Goal: Task Accomplishment & Management: Use online tool/utility

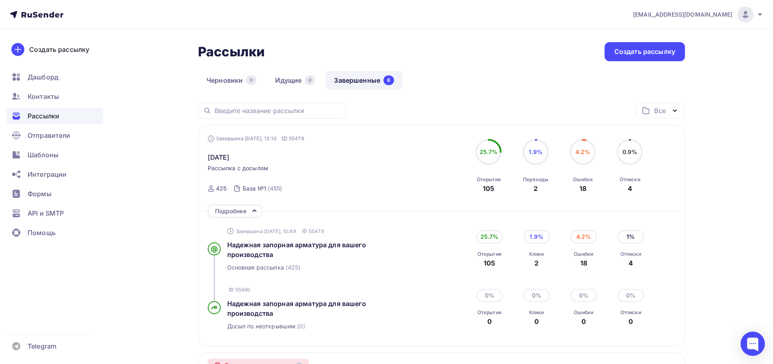
scroll to position [108, 0]
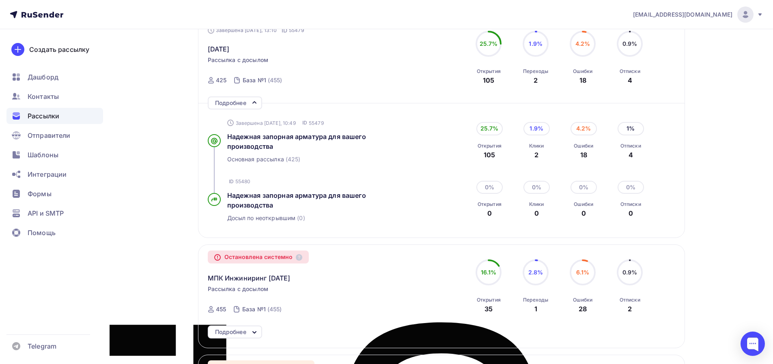
click at [44, 116] on span "Рассылки" at bounding box center [44, 116] width 32 height 10
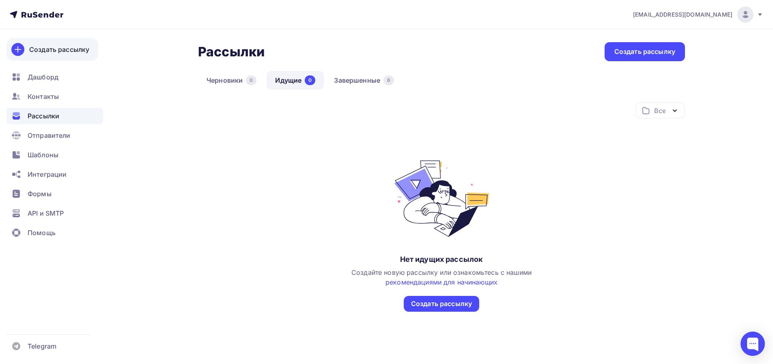
click at [54, 51] on div "Создать рассылку" at bounding box center [59, 50] width 60 height 10
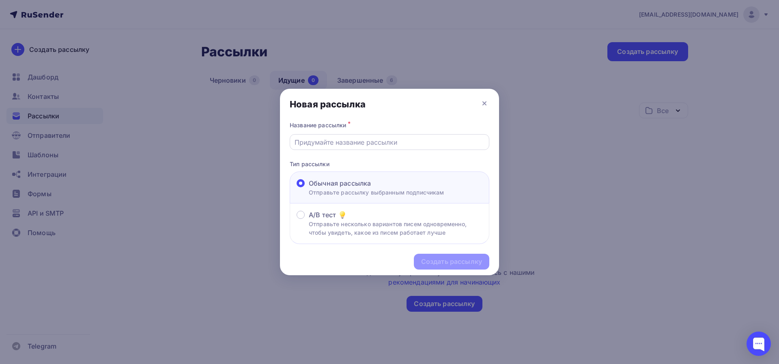
click at [421, 145] on input "text" at bounding box center [390, 143] width 190 height 10
type input "[DATE]"
click at [443, 264] on div "Создать рассылку" at bounding box center [451, 261] width 61 height 9
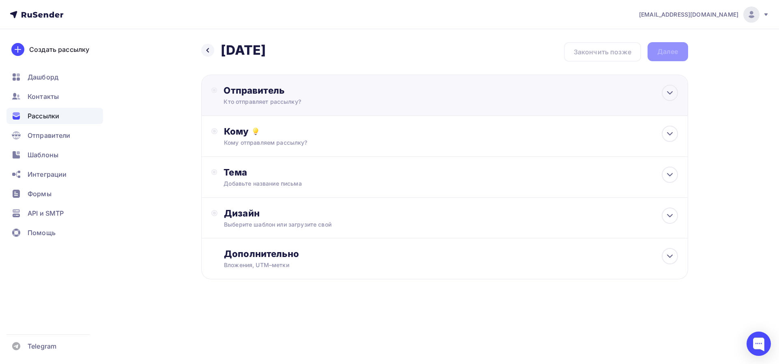
click at [284, 89] on div "Отправитель" at bounding box center [312, 90] width 176 height 11
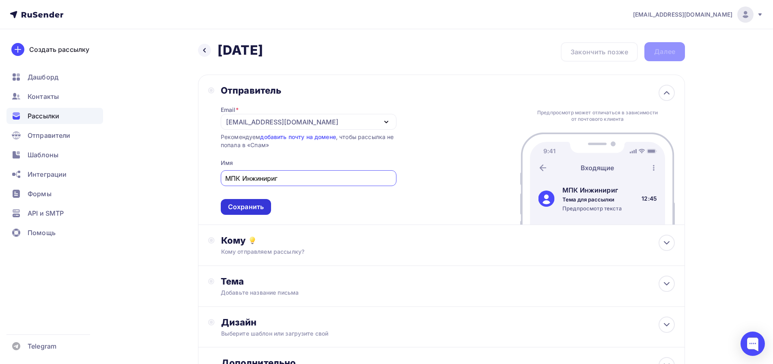
type input "МПК Инжинириг"
click at [248, 209] on div "Сохранить" at bounding box center [246, 206] width 36 height 9
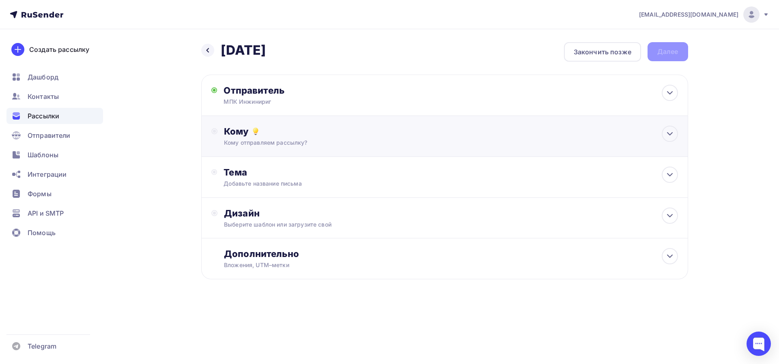
click at [336, 143] on div "Кому отправляем рассылку?" at bounding box center [428, 143] width 409 height 8
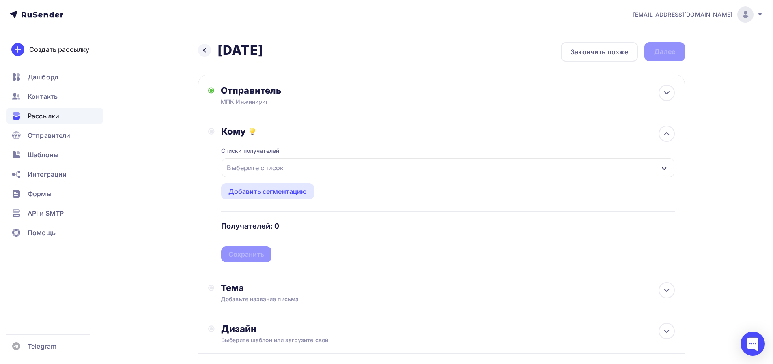
click at [297, 168] on div "Выберите список" at bounding box center [448, 168] width 453 height 19
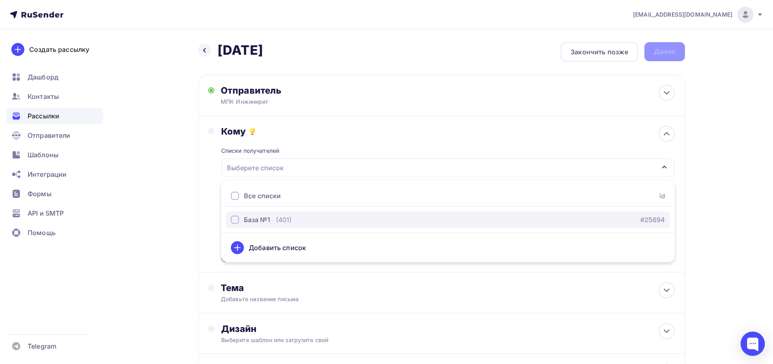
click at [258, 221] on div "База №1" at bounding box center [257, 220] width 26 height 10
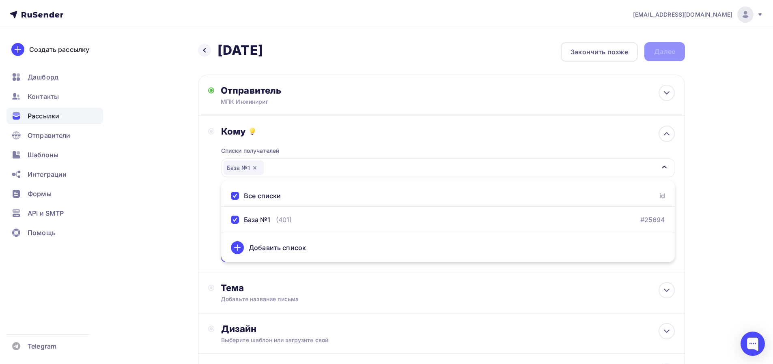
drag, startPoint x: 746, startPoint y: 183, endPoint x: 742, endPoint y: 186, distance: 4.4
click at [745, 185] on div "info@mpk-rf.ru Аккаунт Тарифы Выйти Создать рассылку Дашборд Контакты Рассылки …" at bounding box center [386, 224] width 773 height 448
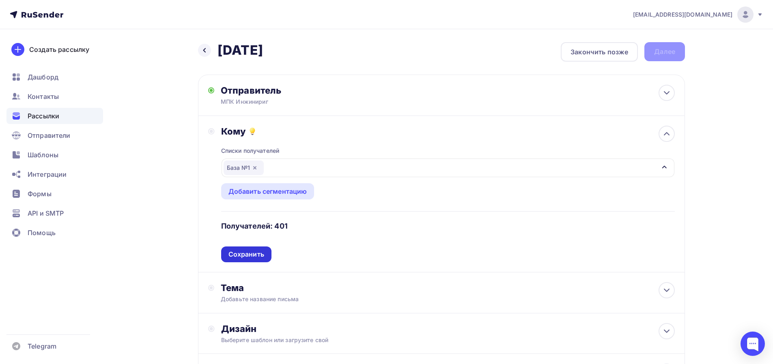
click at [259, 252] on div "Сохранить" at bounding box center [246, 254] width 36 height 9
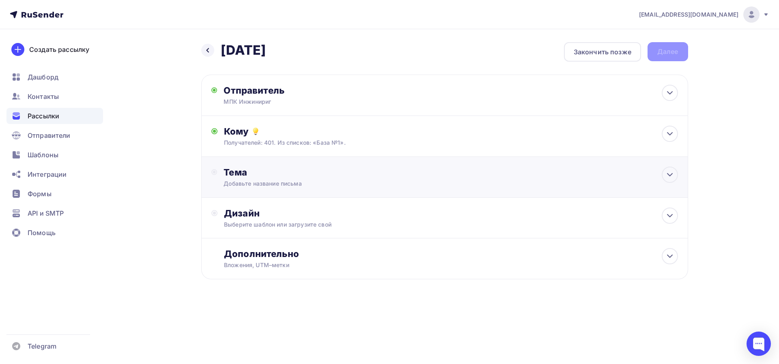
click at [282, 183] on div "Добавьте название письма" at bounding box center [296, 184] width 144 height 8
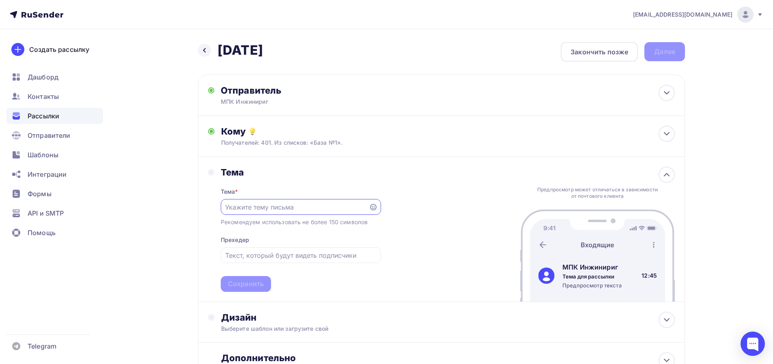
paste input "ваш надёжный партнёр в мире запорной арматуры"
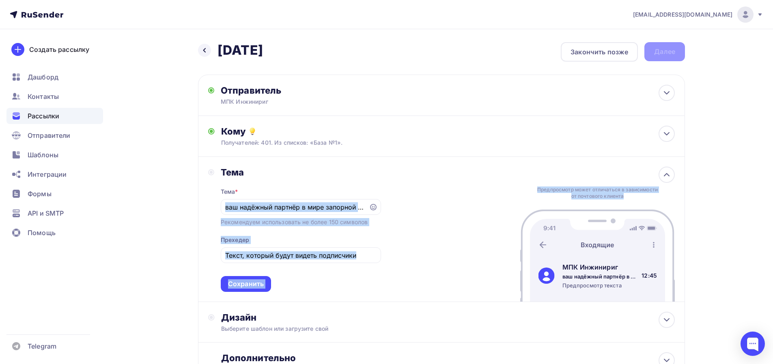
drag, startPoint x: 225, startPoint y: 209, endPoint x: 473, endPoint y: 205, distance: 247.9
click at [473, 205] on div "Тема Тема * ваш надёжный партнёр в мире запорной арматуры Рекомендуем использов…" at bounding box center [441, 229] width 487 height 145
click at [371, 198] on div "Тема * ваш надёжный партнёр в мире запорной арматуры Рекомендуем использовать н…" at bounding box center [301, 235] width 160 height 114
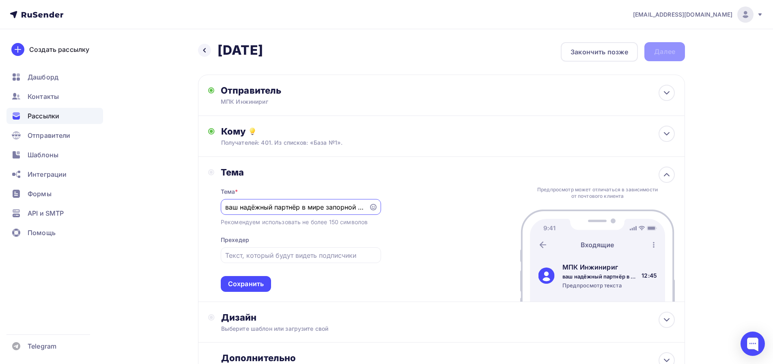
drag, startPoint x: 359, startPoint y: 208, endPoint x: 199, endPoint y: 212, distance: 159.9
click at [209, 214] on div "Тема Тема * ваш надёжный партнёр в мире запорной арматуры Рекомендуем использов…" at bounding box center [294, 229] width 173 height 125
drag, startPoint x: 266, startPoint y: 209, endPoint x: 198, endPoint y: 210, distance: 68.2
click at [198, 210] on div "Назад 15.08.2025 15.08.2025 Закончить позже Далее Отправитель МПК Инжинириг Ema…" at bounding box center [386, 232] width 665 height 407
paste input "т простых до уникальных: поставки запорной арматуры любой сложности"
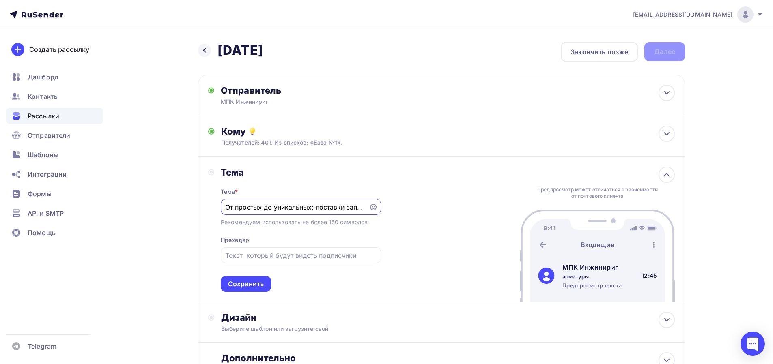
scroll to position [0, 105]
type input "От простых до уникальных: поставки запорной арматуры любой сложности"
click at [301, 256] on input "text" at bounding box center [300, 256] width 151 height 10
paste input "ы знаем, как решить вашу задачу."
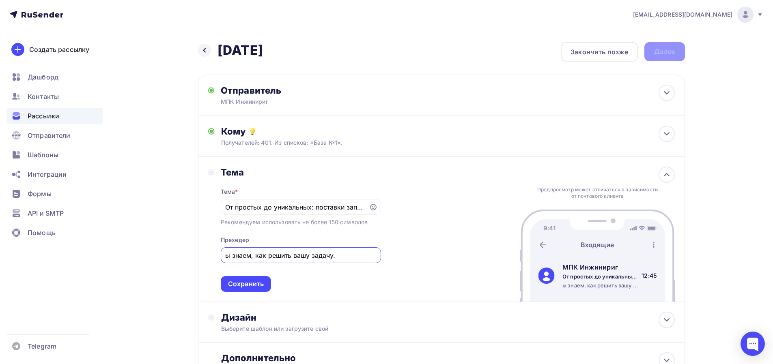
click at [429, 246] on div "Тема Тема * От простых до уникальных: поставки запорной арматуры любой сложност…" at bounding box center [441, 229] width 487 height 145
click at [230, 256] on input "ы знаем, как решить вашу задачу." at bounding box center [300, 256] width 151 height 10
click at [226, 256] on input "ы знаем, как решить вашу задачу." at bounding box center [300, 256] width 151 height 10
type input "Мы знаем, как решить вашу задачу."
click at [456, 260] on div "Тема Тема * От простых до уникальных: поставки запорной арматуры любой сложност…" at bounding box center [441, 229] width 487 height 145
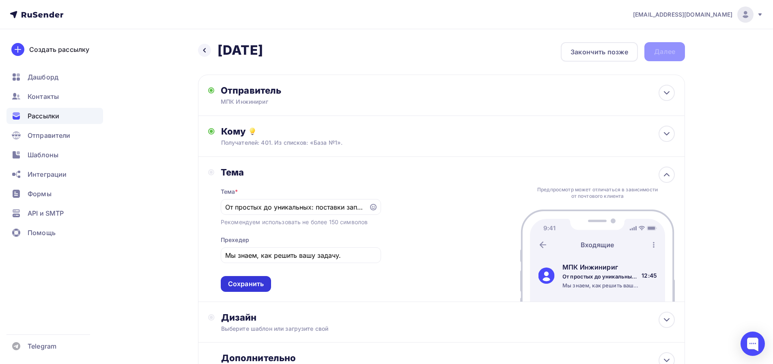
click at [249, 286] on div "Сохранить" at bounding box center [246, 284] width 36 height 9
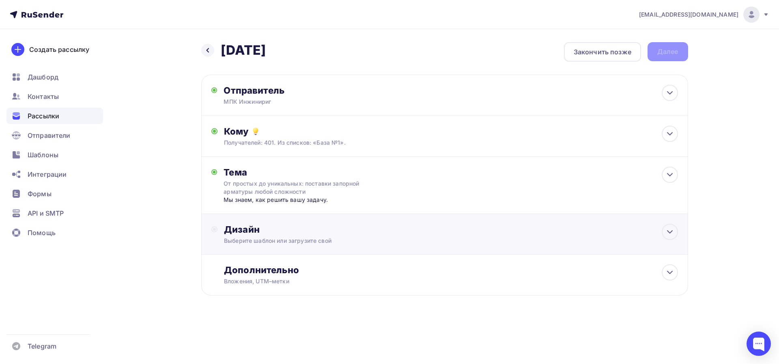
click at [358, 233] on div "Дизайн" at bounding box center [451, 229] width 454 height 11
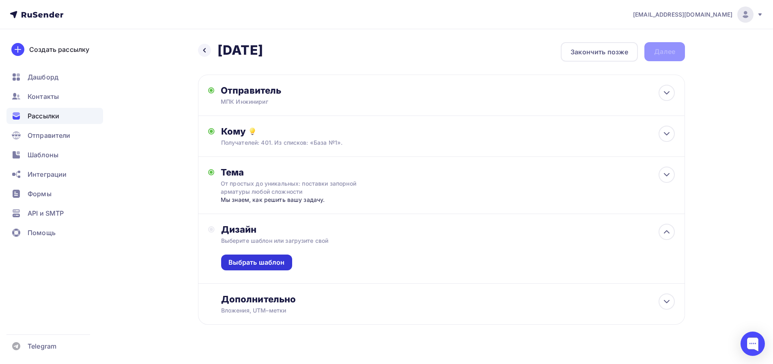
click at [277, 261] on div "Выбрать шаблон" at bounding box center [256, 262] width 56 height 9
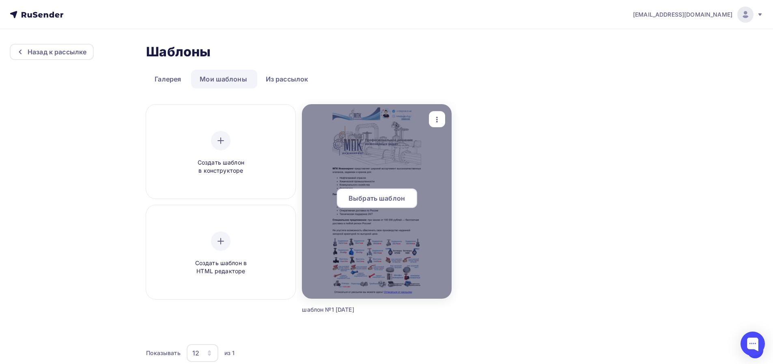
click at [390, 198] on span "Выбрать шаблон" at bounding box center [377, 199] width 56 height 10
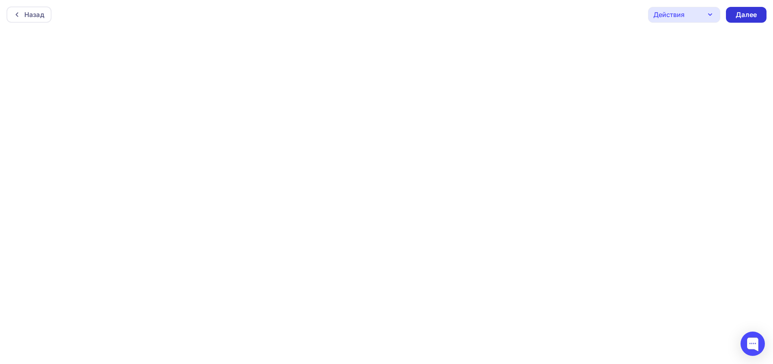
click at [741, 15] on div "Далее" at bounding box center [746, 14] width 21 height 9
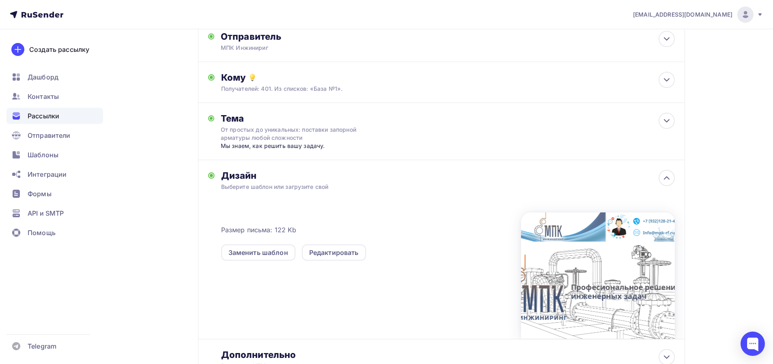
scroll to position [123, 0]
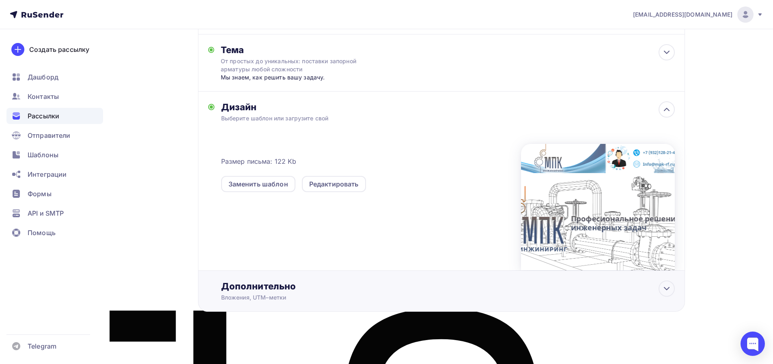
click at [323, 292] on div "Дополнительно" at bounding box center [448, 286] width 454 height 11
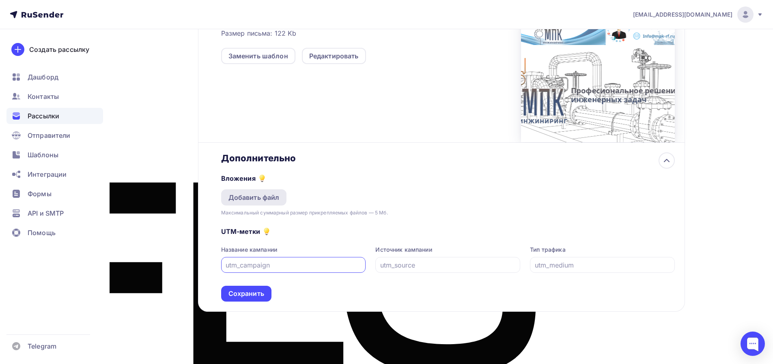
click at [263, 199] on div "Добавить файл" at bounding box center [253, 198] width 51 height 10
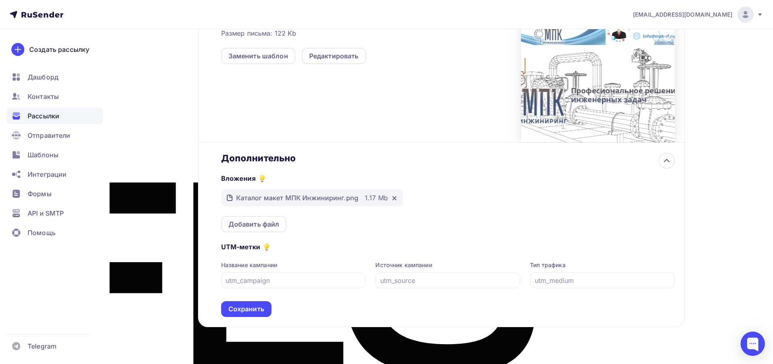
click at [256, 309] on div "Сохранить" at bounding box center [246, 309] width 36 height 9
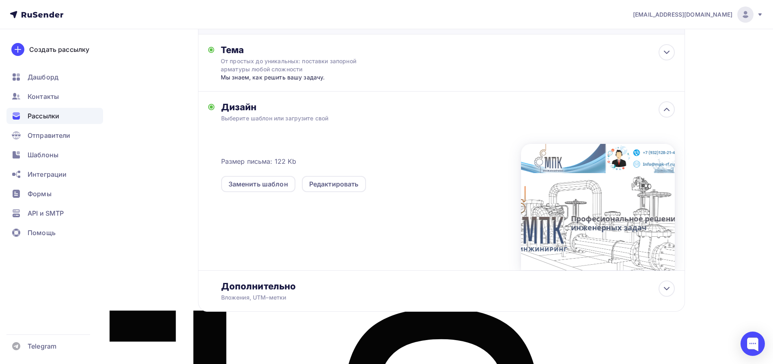
scroll to position [0, 0]
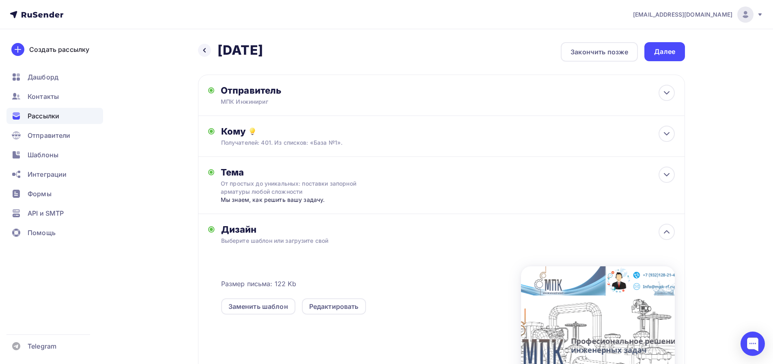
click at [666, 56] on div "Далее" at bounding box center [664, 51] width 21 height 9
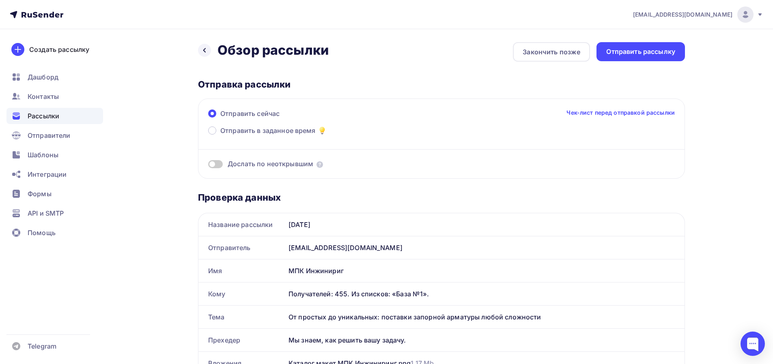
click at [212, 164] on span at bounding box center [215, 164] width 15 height 8
click at [208, 166] on input "checkbox" at bounding box center [208, 166] width 0 height 0
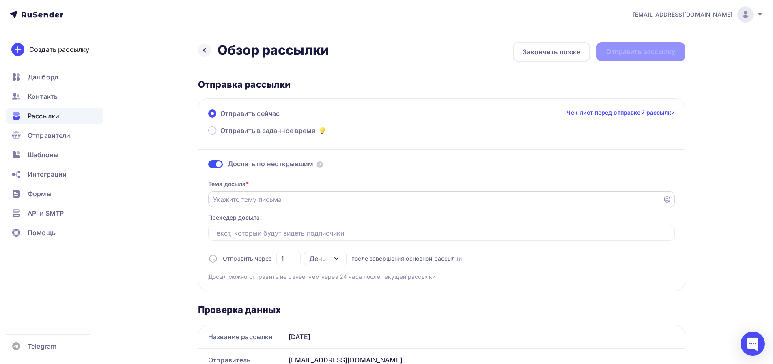
click at [305, 201] on input "Отправить в заданное время" at bounding box center [435, 200] width 445 height 10
paste input "От простых до уникальных: поставки запорной арматуры любой сложности"
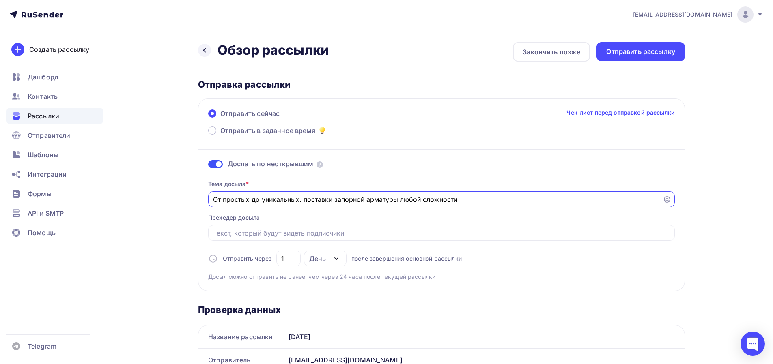
type input "От простых до уникальных: поставки запорной арматуры любой сложности"
click at [270, 229] on input "Отправить в заданное время" at bounding box center [441, 233] width 457 height 10
paste input "мы знаем, как решить вашу задачу."
type input "мы знаем, как решить вашу задачу."
click at [637, 282] on div "Отправить сейчас Чек-лист перед отправкой рассылки Отправить в заданное время Д…" at bounding box center [441, 195] width 487 height 193
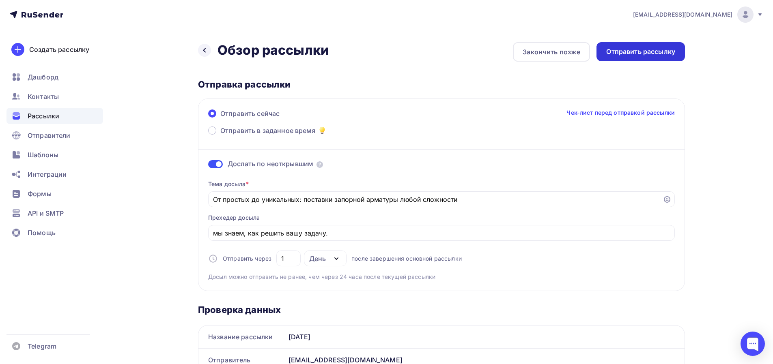
click at [659, 56] on div "Отправить рассылку" at bounding box center [640, 51] width 88 height 19
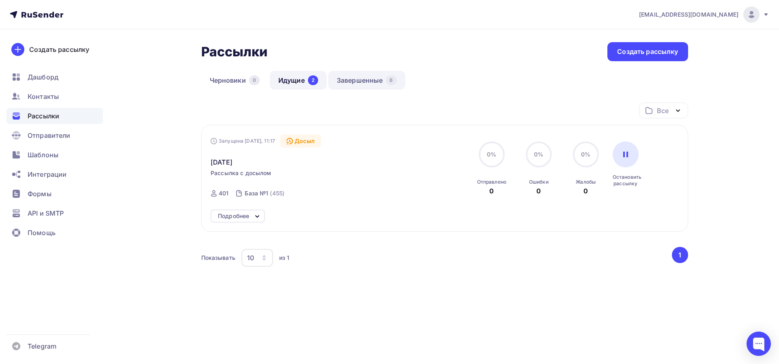
click at [377, 77] on link "Завершенные 6" at bounding box center [366, 80] width 77 height 19
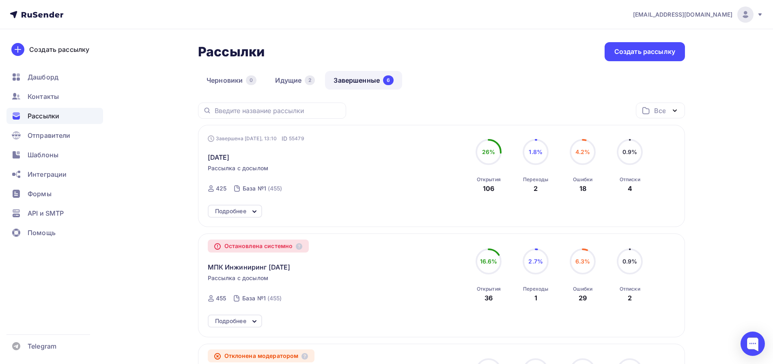
click at [244, 206] on div "Подробнее" at bounding box center [235, 211] width 54 height 13
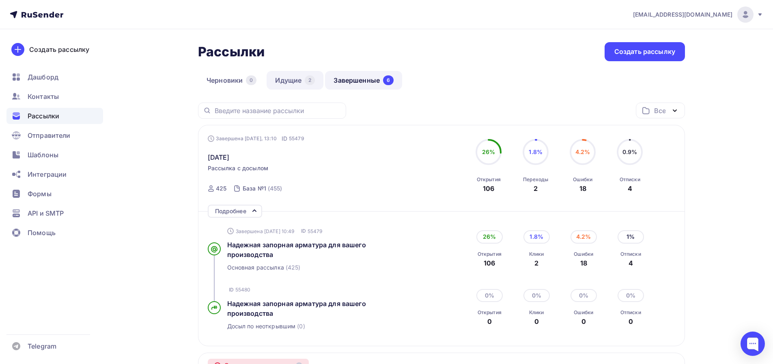
click at [291, 80] on link "Идущие 2" at bounding box center [295, 80] width 57 height 19
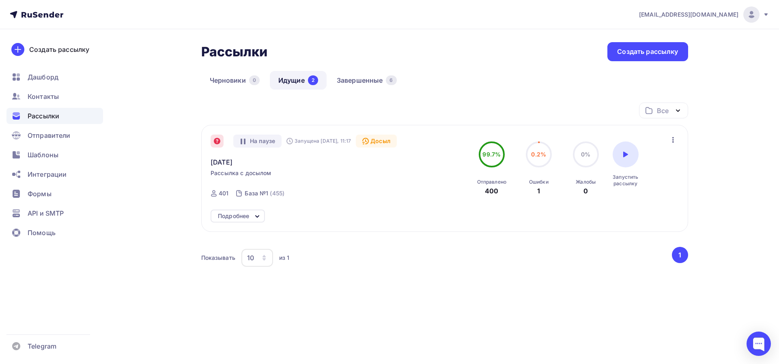
click at [219, 142] on icon at bounding box center [217, 141] width 6 height 6
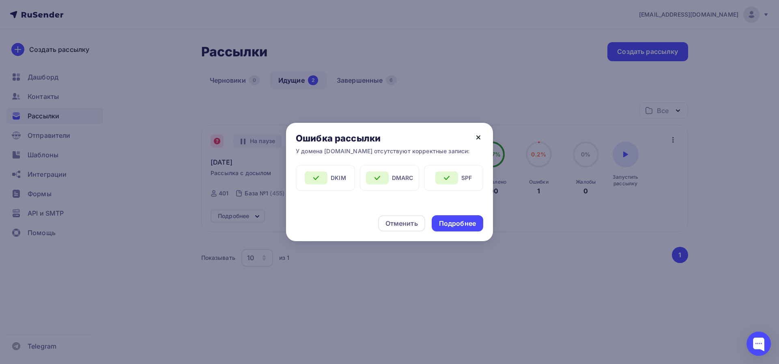
click at [479, 140] on icon at bounding box center [479, 138] width 10 height 10
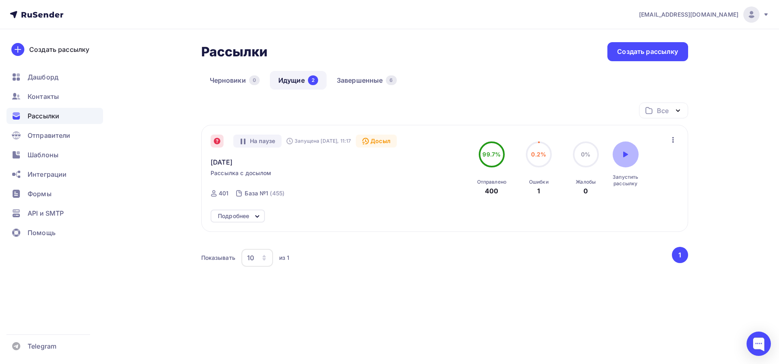
click at [624, 155] on icon at bounding box center [625, 155] width 5 height 6
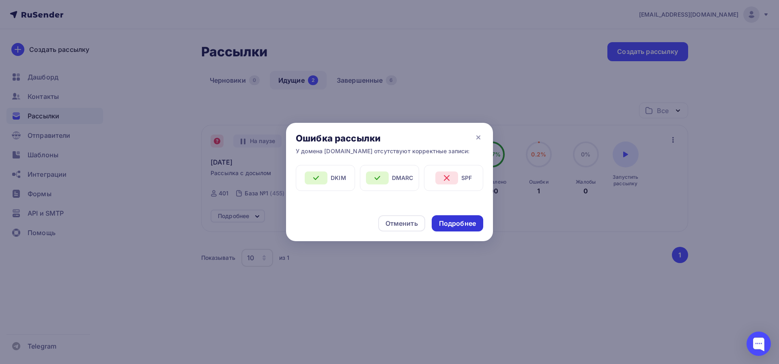
click at [457, 224] on div "Подробнее" at bounding box center [457, 223] width 37 height 9
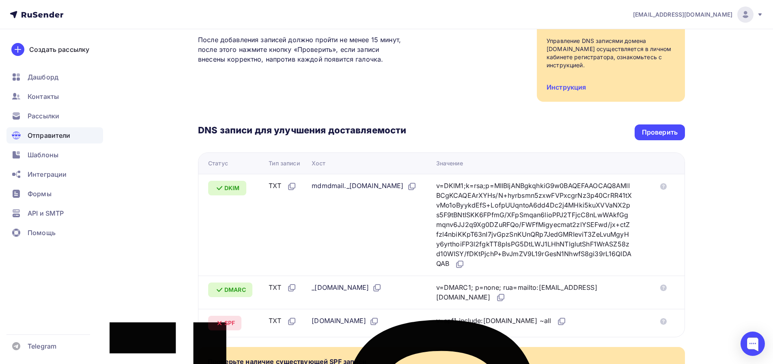
scroll to position [3, 0]
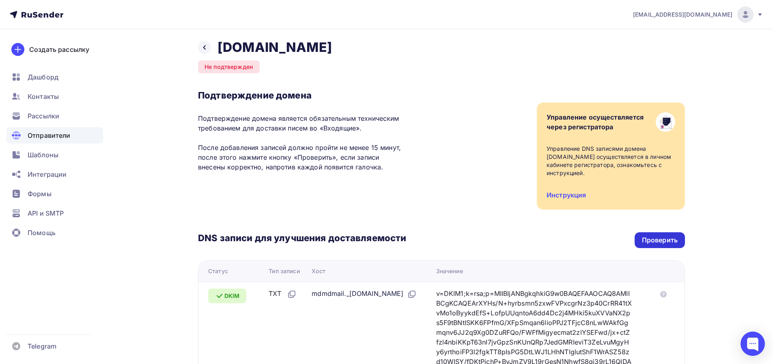
click at [659, 236] on div "Проверить" at bounding box center [660, 240] width 36 height 9
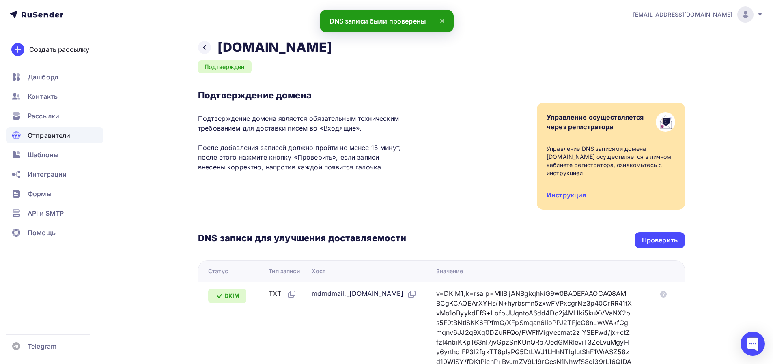
click at [55, 137] on span "Отправители" at bounding box center [49, 136] width 43 height 10
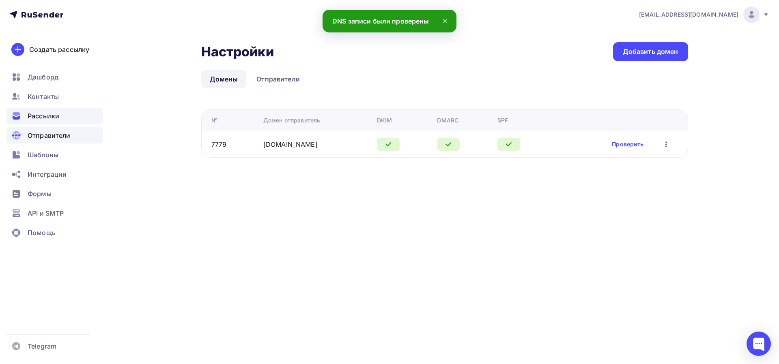
click at [49, 122] on div "Рассылки" at bounding box center [54, 116] width 97 height 16
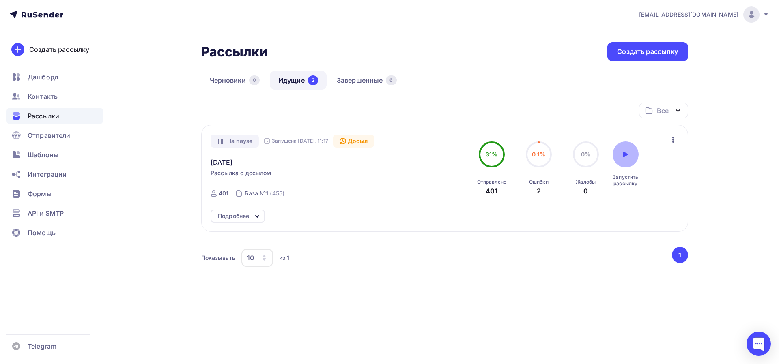
click at [629, 163] on div at bounding box center [626, 155] width 26 height 26
click at [244, 216] on div "Подробнее" at bounding box center [233, 216] width 31 height 10
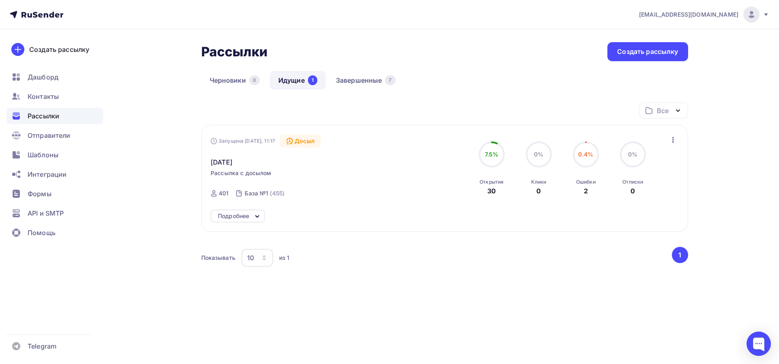
click at [255, 217] on icon at bounding box center [257, 217] width 10 height 10
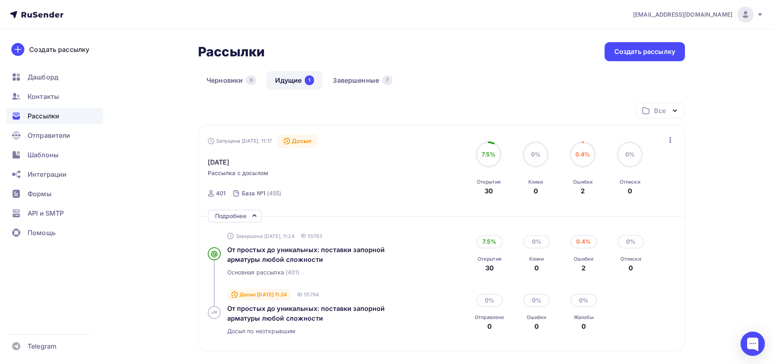
click at [730, 149] on div "info@mpk-rf.ru Аккаунт Тарифы Выйти Создать рассылку Дашборд Контакты Рассылки …" at bounding box center [386, 234] width 773 height 469
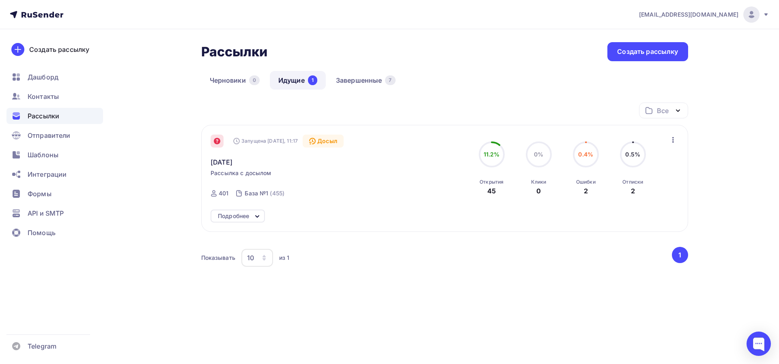
click at [216, 144] on icon at bounding box center [217, 141] width 6 height 6
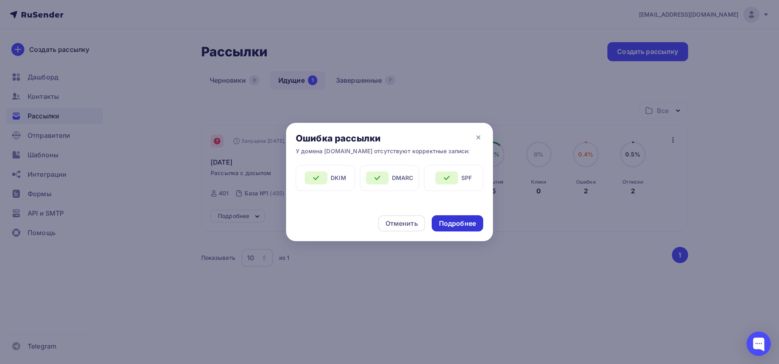
click at [452, 228] on div "Подробнее" at bounding box center [457, 223] width 37 height 9
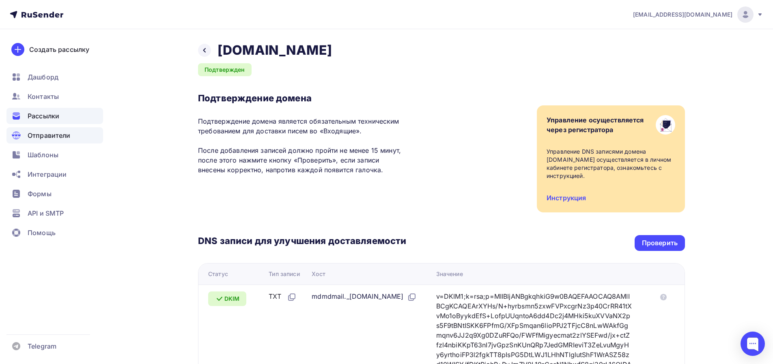
click at [44, 117] on span "Рассылки" at bounding box center [44, 116] width 32 height 10
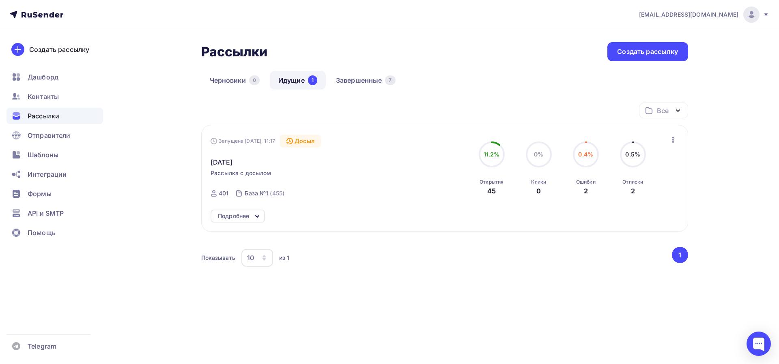
click at [568, 287] on div "Все Все папки Создать новую папку Запущена Сегодня, 11:17 Досыл 15.08.2025 Расс…" at bounding box center [444, 200] width 487 height 195
click at [512, 62] on div "Рассылки Рассылки Создать рассылку [GEOGRAPHIC_DATA] 0 Идущие 1 Завершенные 7 И…" at bounding box center [444, 179] width 487 height 275
click at [369, 80] on link "Завершенные 7" at bounding box center [365, 80] width 77 height 19
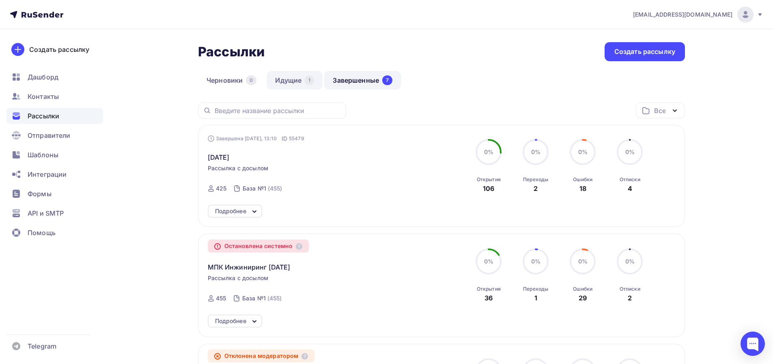
click at [298, 84] on link "Идущие 1" at bounding box center [295, 80] width 56 height 19
